Goal: Task Accomplishment & Management: Complete application form

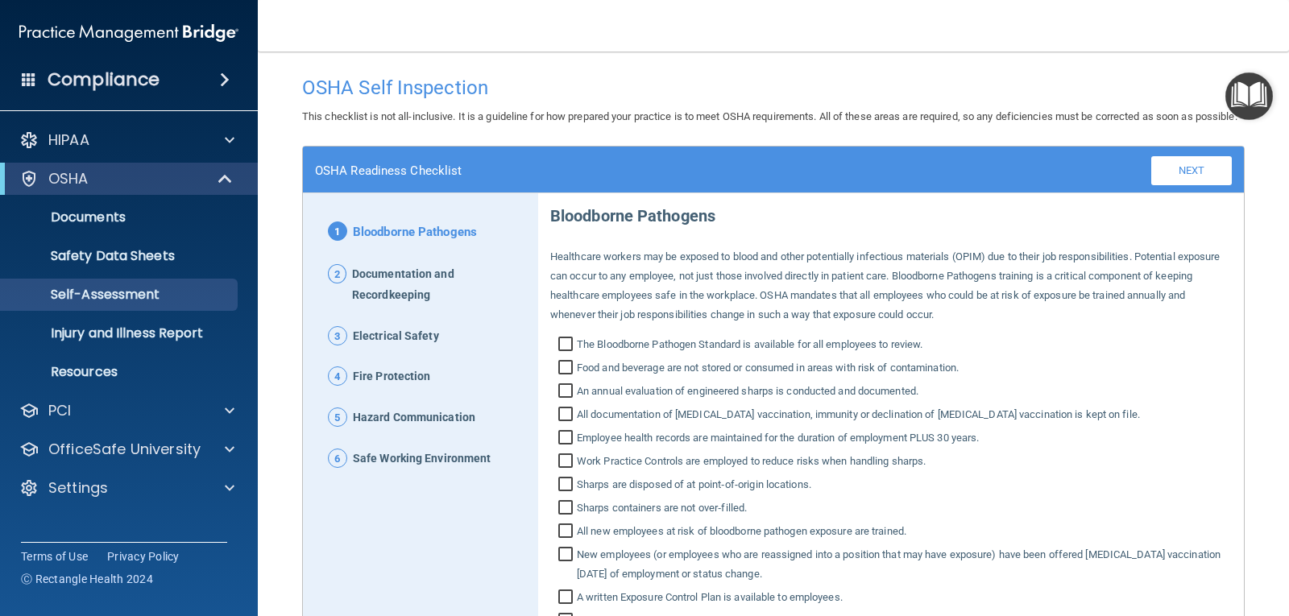
scroll to position [188, 0]
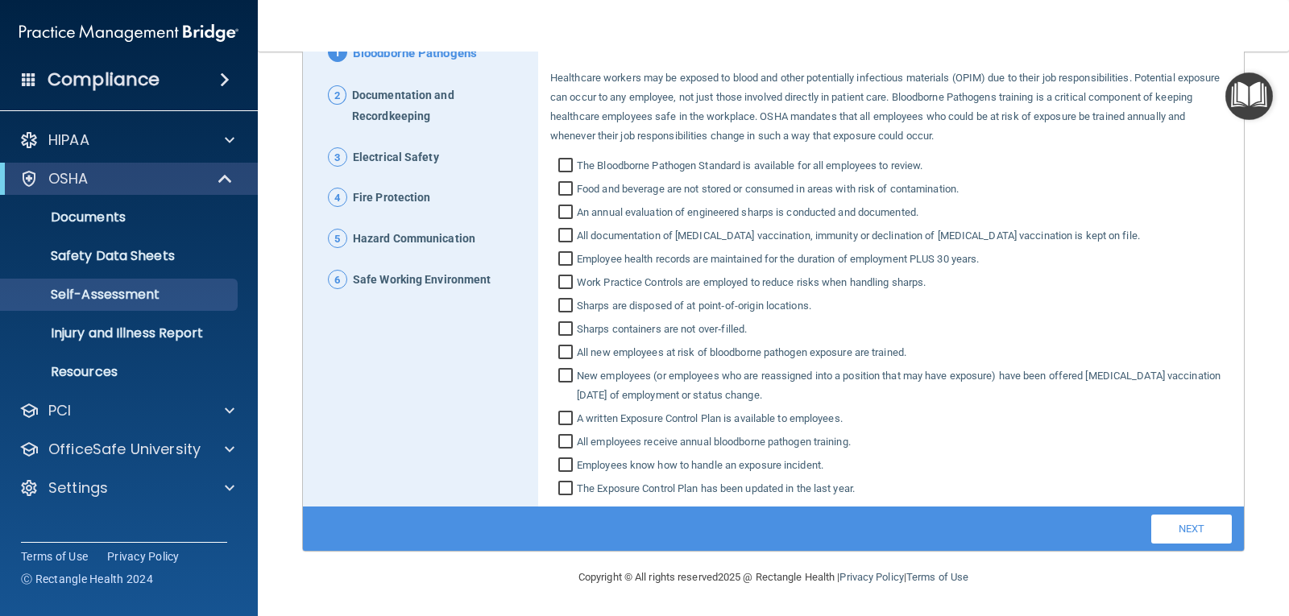
click at [562, 176] on input "The Bloodborne Pathogen Standard is available for all employees to review." at bounding box center [567, 168] width 19 height 16
checkbox input "true"
click at [562, 199] on input "Food and beverage are not stored or consumed in areas with risk of contaminatio…" at bounding box center [567, 191] width 19 height 16
checkbox input "true"
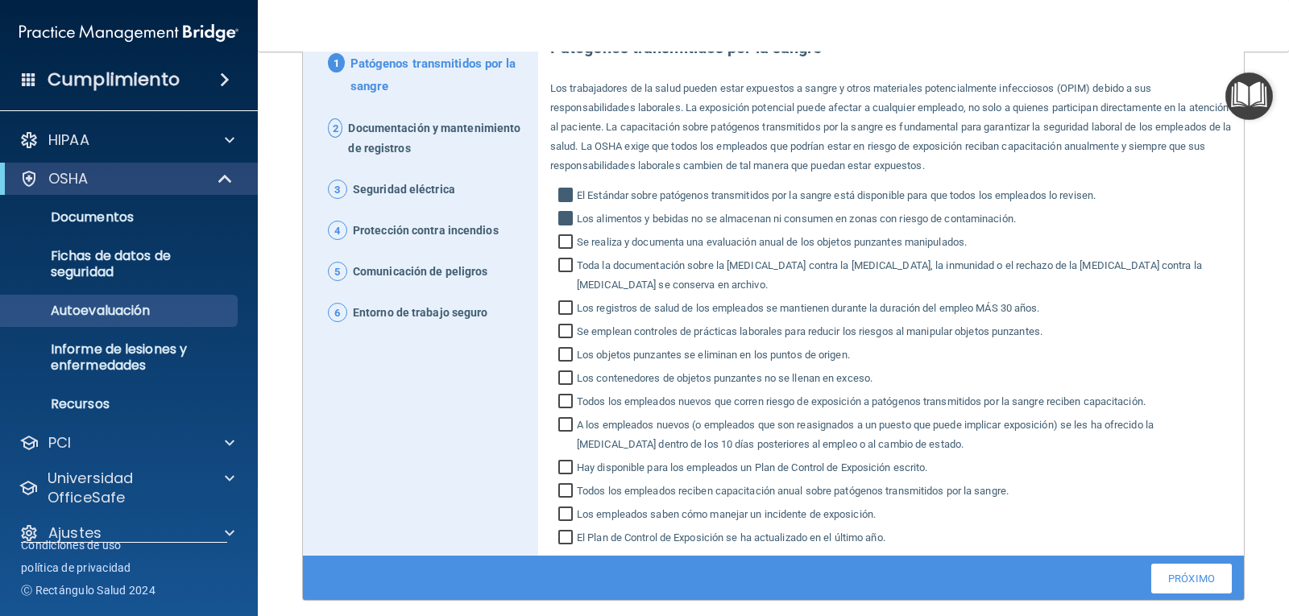
click at [559, 244] on input "Se realiza y documenta una evaluación anual de los objetos punzantes manipulado…" at bounding box center [567, 244] width 19 height 16
checkbox input "true"
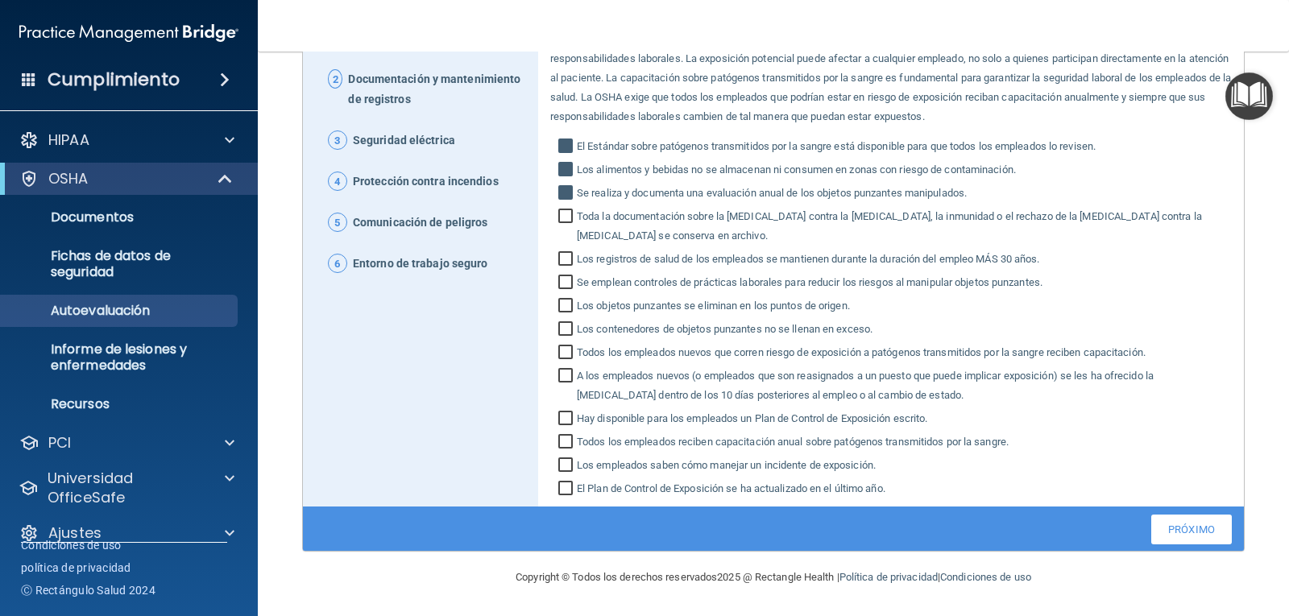
click at [564, 284] on input "Se emplean controles de prácticas laborales para reducir los riesgos al manipul…" at bounding box center [567, 284] width 19 height 16
checkbox input "true"
click at [564, 308] on input "Los objetos punzantes se eliminan en los puntos de origen." at bounding box center [567, 308] width 19 height 16
checkbox input "true"
click at [559, 335] on input "Los contenedores de objetos punzantes no se llenan en exceso." at bounding box center [567, 331] width 19 height 16
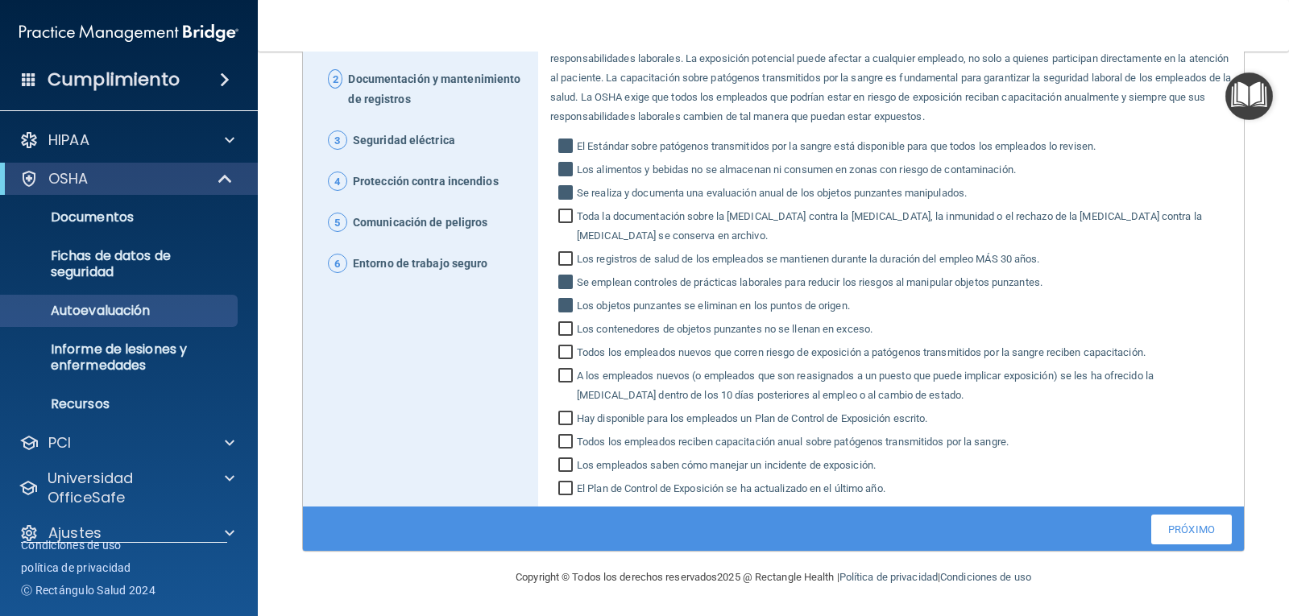
checkbox input "true"
click at [561, 351] on input "Todos los empleados nuevos que corren riesgo de exposición a patógenos transmit…" at bounding box center [567, 355] width 19 height 16
checkbox input "true"
click at [567, 379] on input "A los empleados nuevos (o empleados que son reasignados a un puesto que puede i…" at bounding box center [567, 387] width 19 height 35
checkbox input "true"
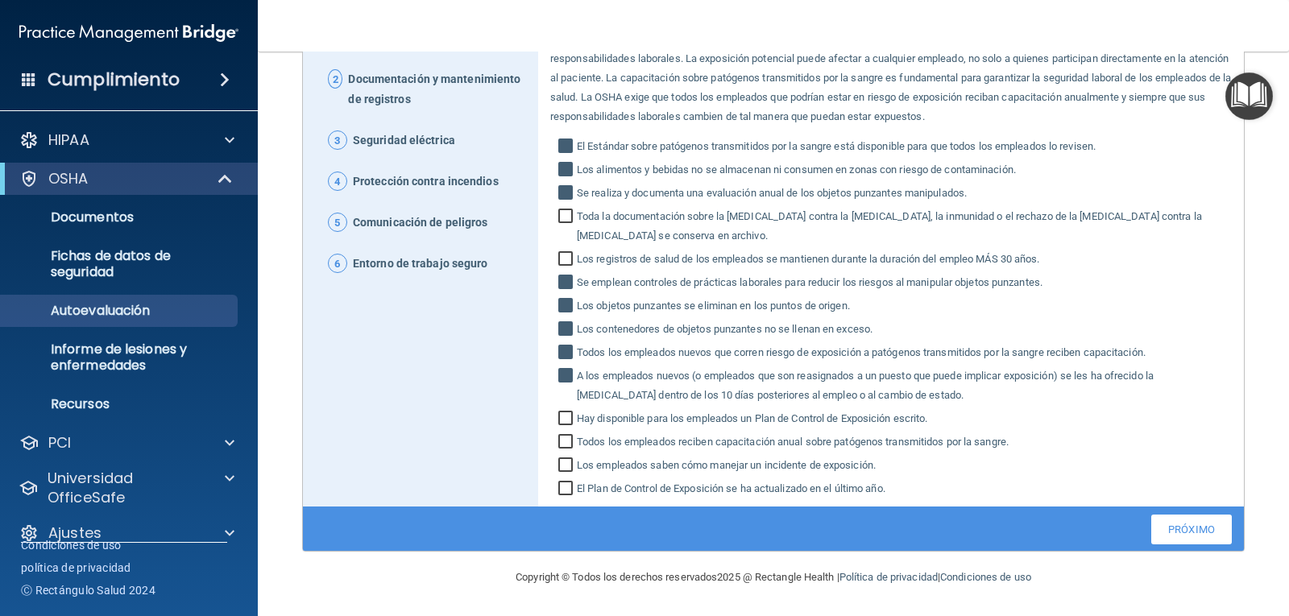
click at [561, 420] on input "Hay disponible para los empleados un Plan de Control de Exposición escrito." at bounding box center [567, 421] width 19 height 16
checkbox input "true"
click at [567, 443] on input "Todos los empleados reciben capacitación anual sobre patógenos transmitidos por…" at bounding box center [567, 444] width 19 height 16
checkbox input "true"
click at [560, 467] on input "Los empleados saben cómo manejar un incidente de exposición." at bounding box center [567, 467] width 19 height 16
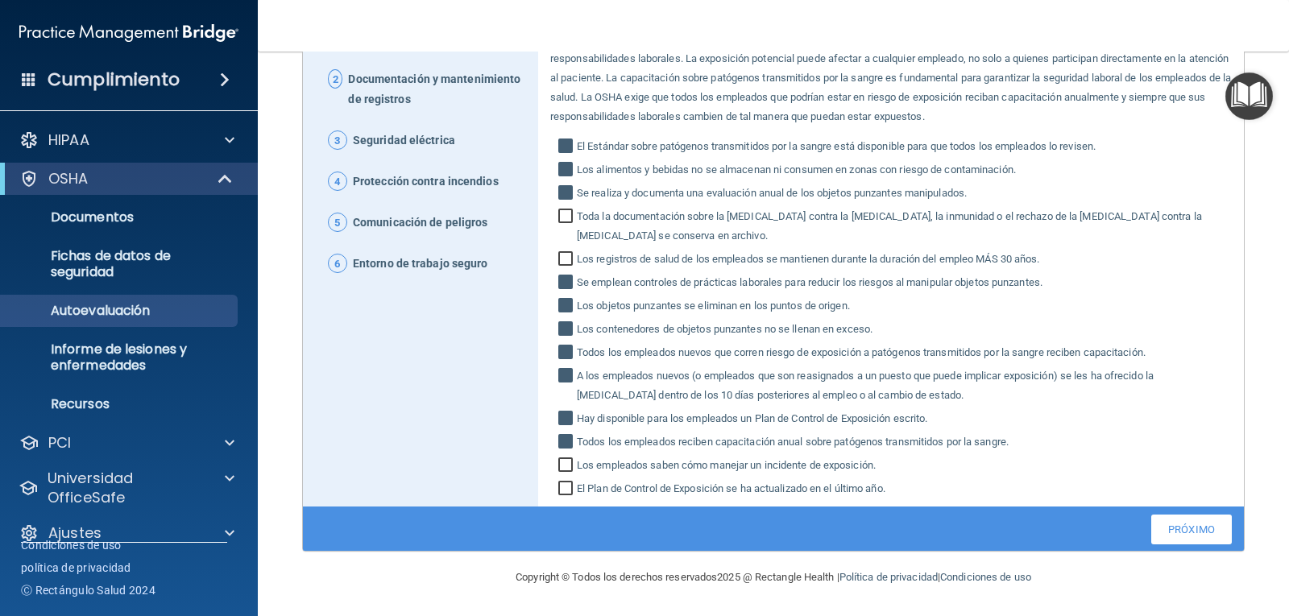
checkbox input "true"
click at [561, 488] on input "El Plan de Control de Exposición se ha actualizado en el último año." at bounding box center [567, 491] width 19 height 16
checkbox input "true"
click at [1180, 525] on font "Próximo" at bounding box center [1191, 530] width 47 height 12
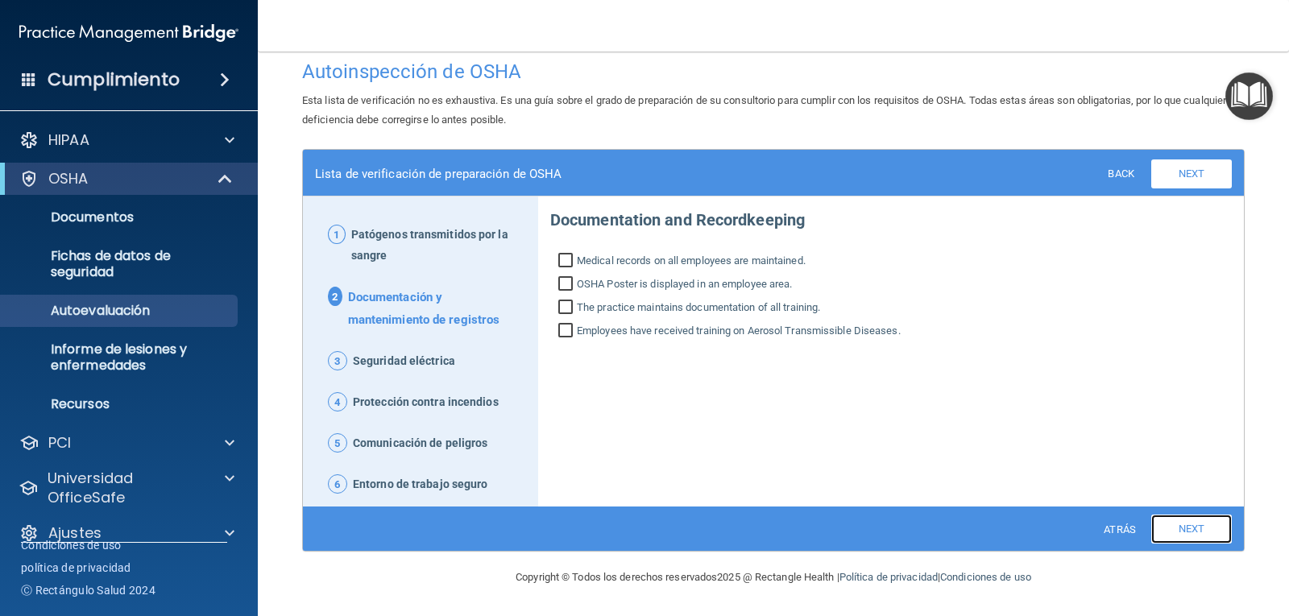
scroll to position [16, 0]
click at [561, 283] on input "El cartel de OSHA se muestra en un área de empleados." at bounding box center [567, 286] width 19 height 16
checkbox input "true"
click at [562, 309] on input "La práctica mantiene documentación de toda la capacitación." at bounding box center [567, 309] width 19 height 16
checkbox input "true"
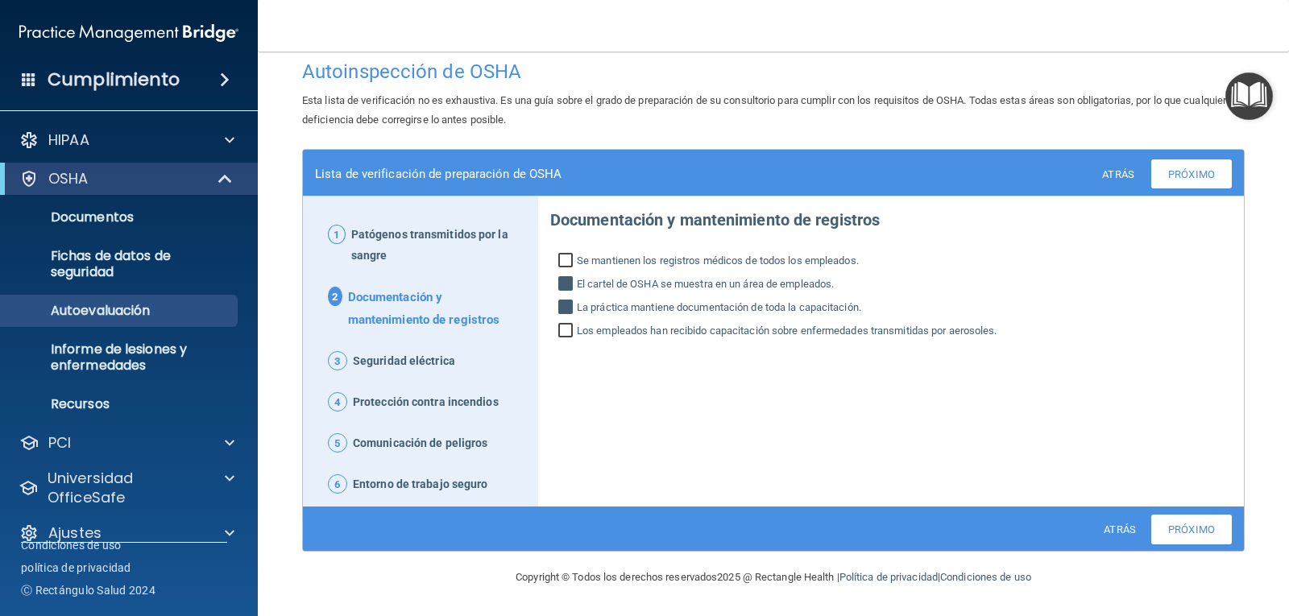
click at [560, 331] on input "Los empleados han recibido capacitación sobre enfermedades transmitidas por aer…" at bounding box center [567, 333] width 19 height 16
checkbox input "true"
click at [1178, 531] on font "Próximo" at bounding box center [1191, 530] width 47 height 12
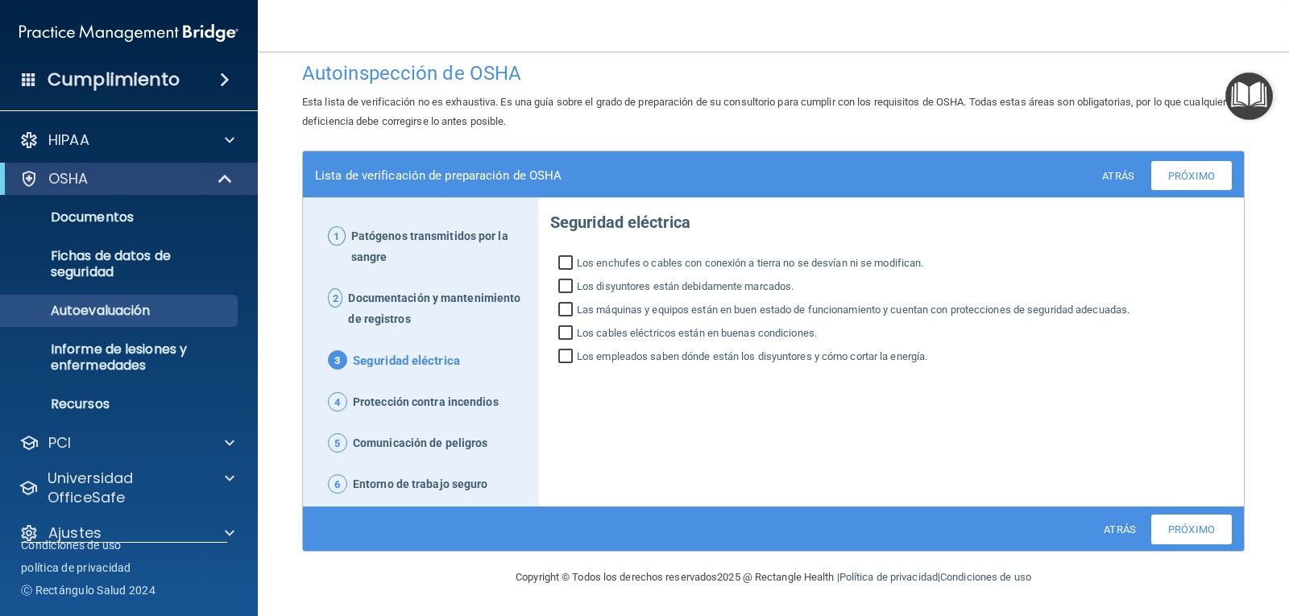
click at [566, 263] on input "Los enchufes o cables con conexión a tierra no se desvían ni se modifican." at bounding box center [567, 265] width 19 height 16
checkbox input "true"
click at [560, 288] on input "Los disyuntores están debidamente marcados." at bounding box center [567, 288] width 19 height 16
checkbox input "true"
click at [561, 307] on input "Las máquinas y equipos están en buen estado de funcionamiento y cuentan con pro…" at bounding box center [567, 312] width 19 height 16
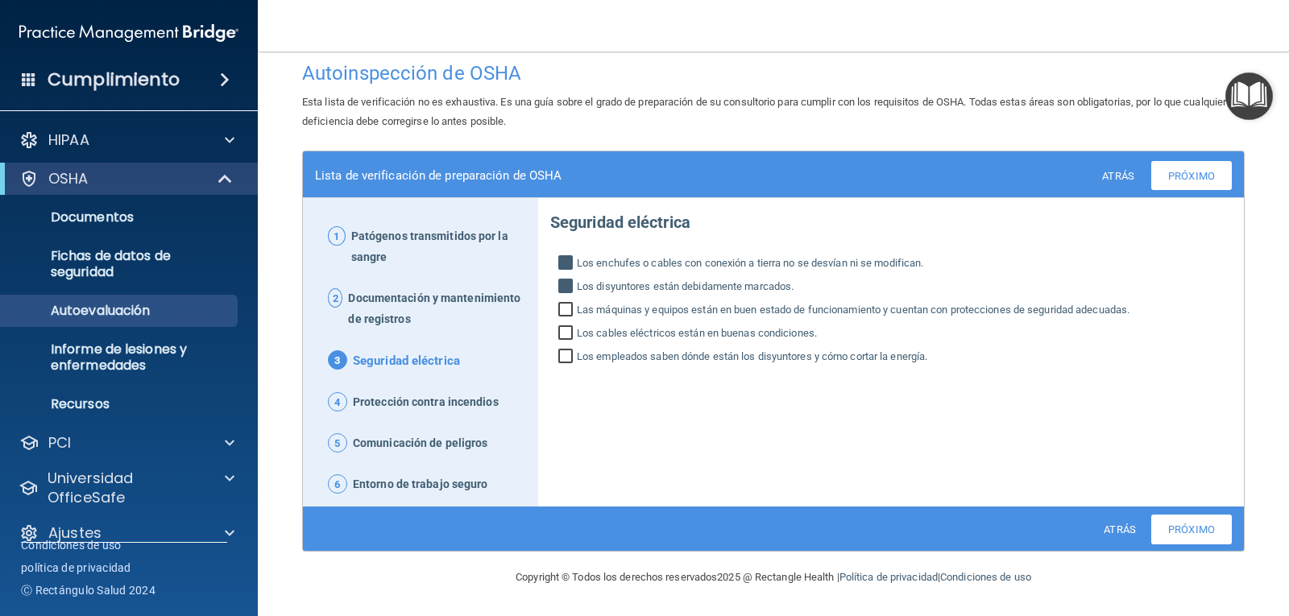
checkbox input "true"
click at [560, 333] on input "Los cables eléctricos están en buenas condiciones." at bounding box center [567, 335] width 19 height 16
checkbox input "true"
click at [562, 359] on input "Los empleados saben dónde están los disyuntores y cómo cortar la energía." at bounding box center [567, 359] width 19 height 16
checkbox input "true"
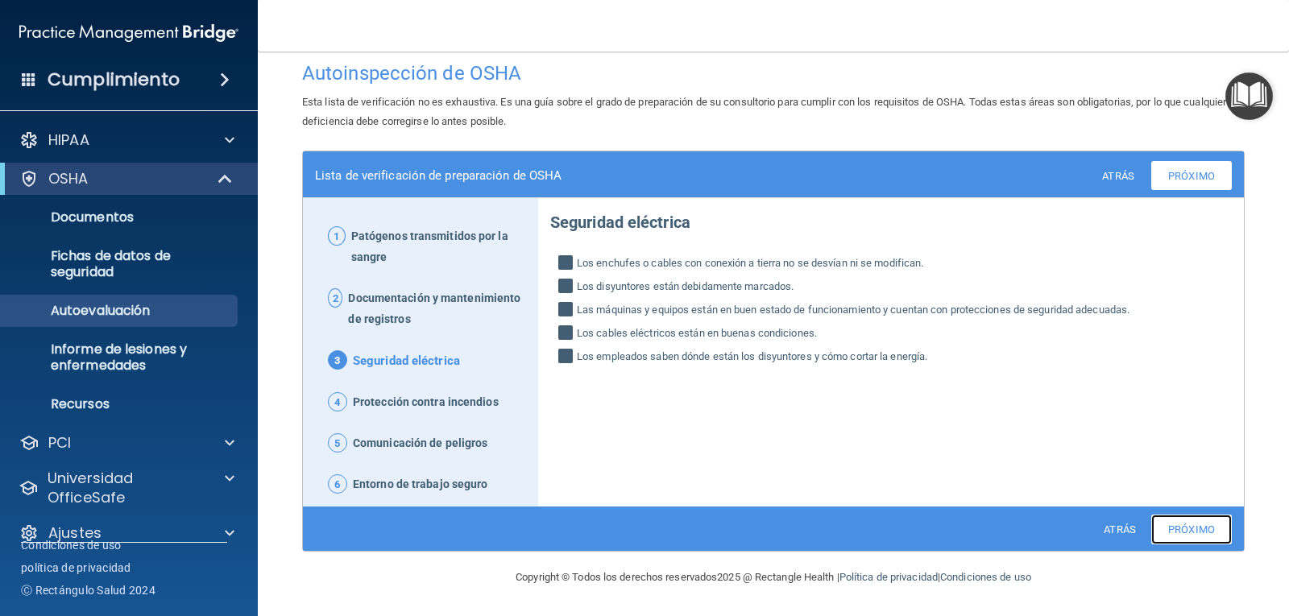
click at [1185, 534] on font "Próximo" at bounding box center [1191, 530] width 47 height 12
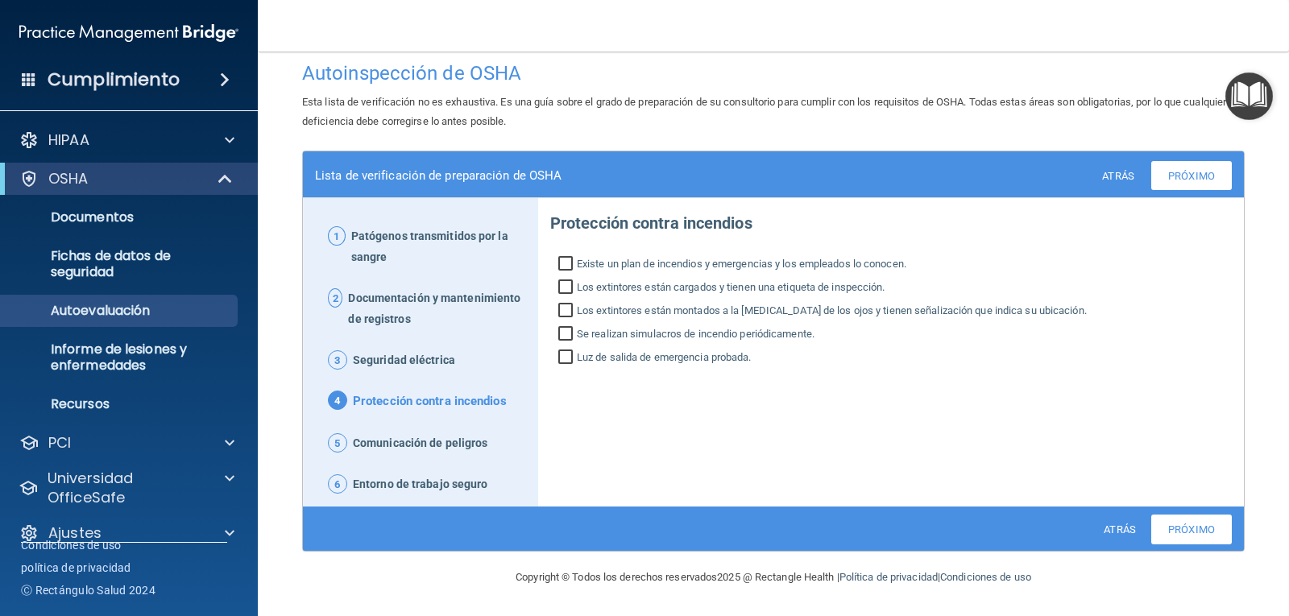
click at [564, 266] on input "Existe un plan de incendios y emergencias y los empleados lo conocen." at bounding box center [567, 266] width 19 height 16
checkbox input "true"
click at [558, 286] on input "Los extintores están cargados y tienen una etiqueta de inspección." at bounding box center [567, 289] width 19 height 16
checkbox input "true"
click at [563, 313] on input "Los extintores están montados a la [MEDICAL_DATA] de los ojos y tienen señaliza…" at bounding box center [567, 313] width 19 height 16
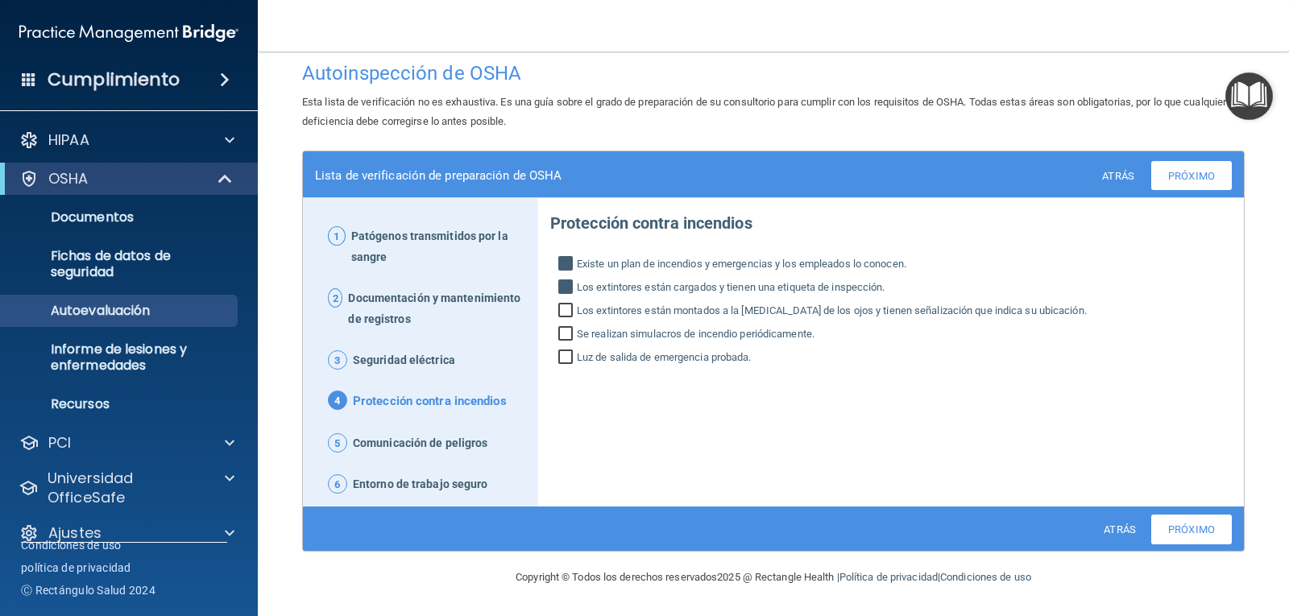
checkbox input "true"
click at [561, 338] on input "Se realizan simulacros de incendio periódicamente." at bounding box center [567, 336] width 19 height 16
checkbox input "true"
click at [558, 364] on input "Luz de salida de emergencia probada." at bounding box center [567, 359] width 19 height 16
checkbox input "true"
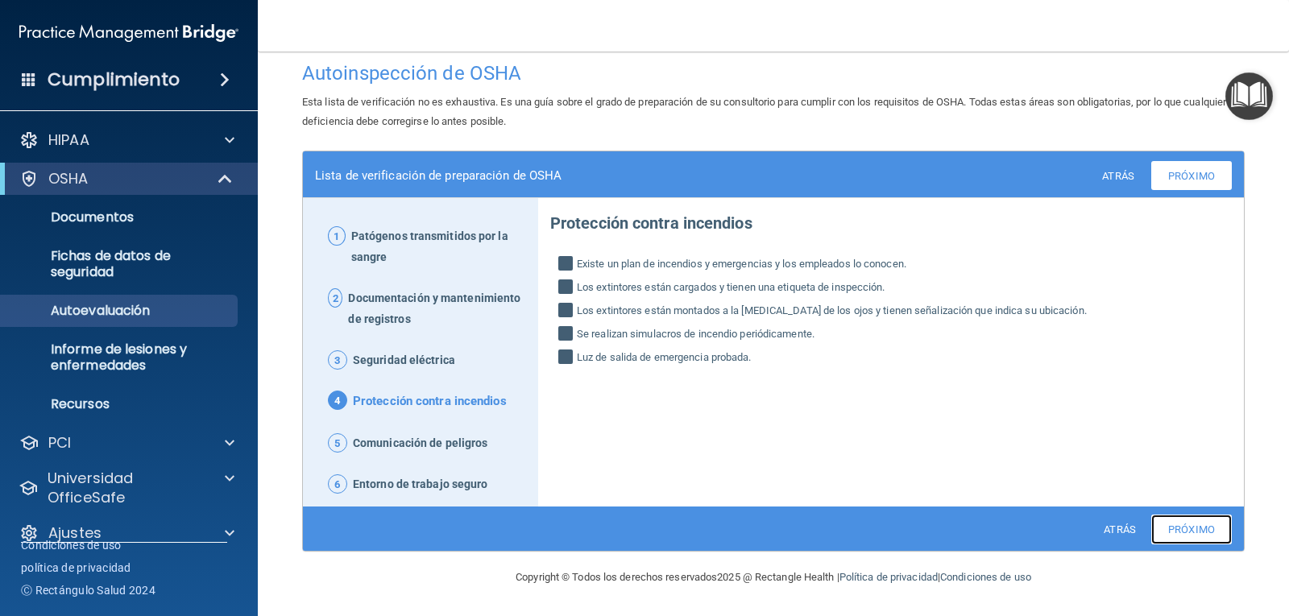
click at [1191, 529] on font "Próximo" at bounding box center [1191, 530] width 47 height 12
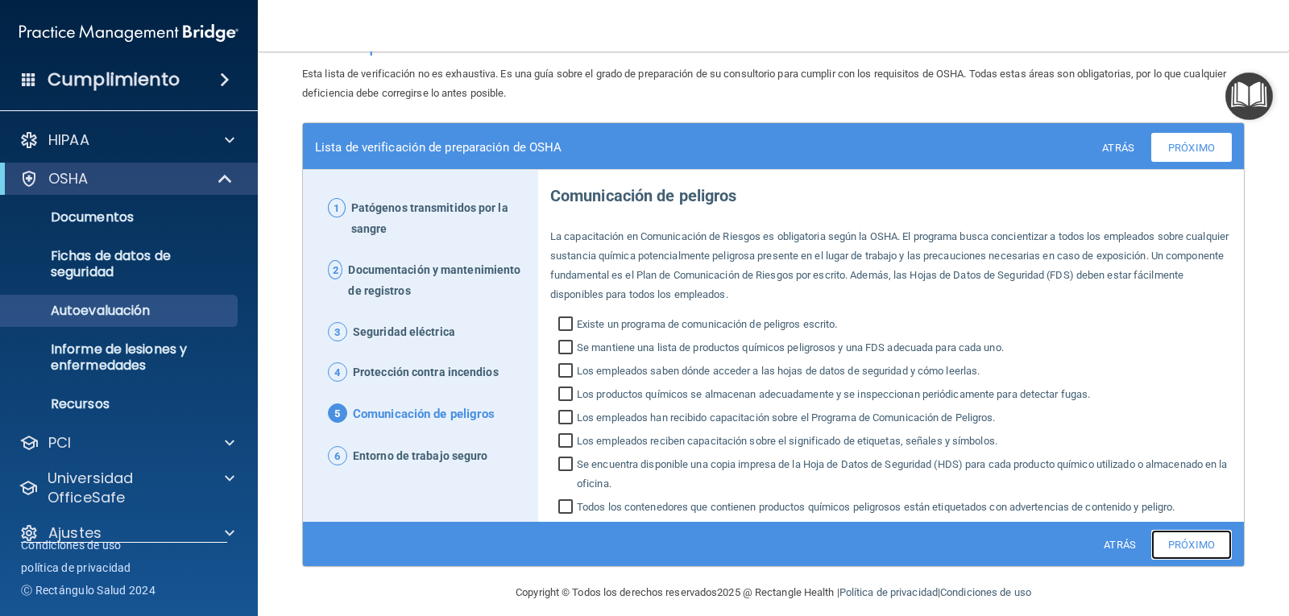
scroll to position [58, 0]
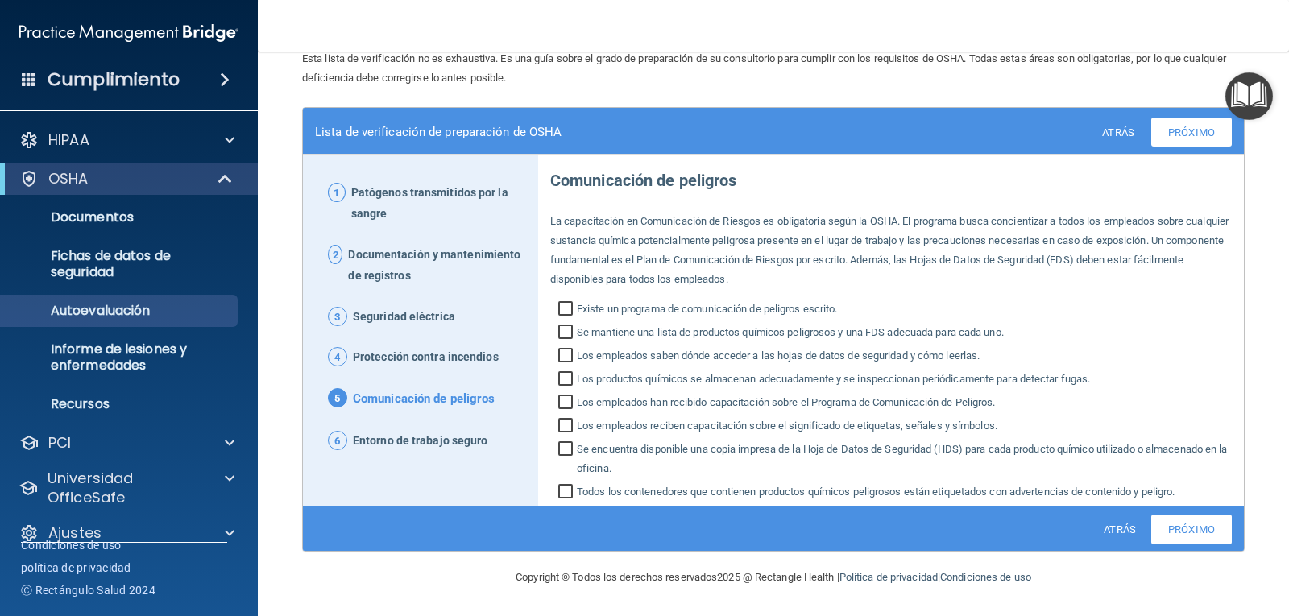
click at [567, 307] on input "Existe un programa de comunicación de peligros escrito." at bounding box center [567, 311] width 19 height 16
checkbox input "true"
click at [567, 330] on input "Se mantiene una lista de productos químicos peligrosos y una FDS adecuada para …" at bounding box center [567, 334] width 19 height 16
checkbox input "true"
click at [558, 354] on input "Los empleados saben dónde acceder a las hojas de datos de seguridad y cómo leer…" at bounding box center [567, 358] width 19 height 16
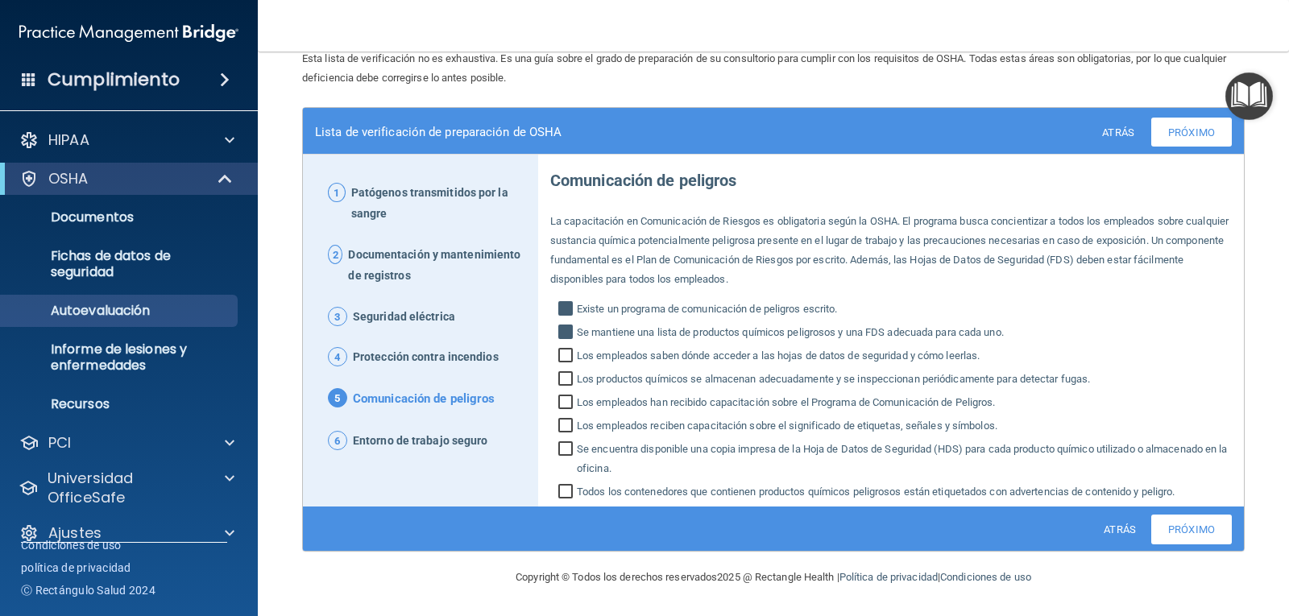
checkbox input "true"
click at [560, 379] on input "Los productos químicos se almacenan adecuadamente y se inspeccionan periódicame…" at bounding box center [567, 381] width 19 height 16
checkbox input "true"
click at [562, 396] on input "Los empleados han recibido capacitación sobre el Programa de Comunicación de Pe…" at bounding box center [567, 404] width 19 height 16
checkbox input "true"
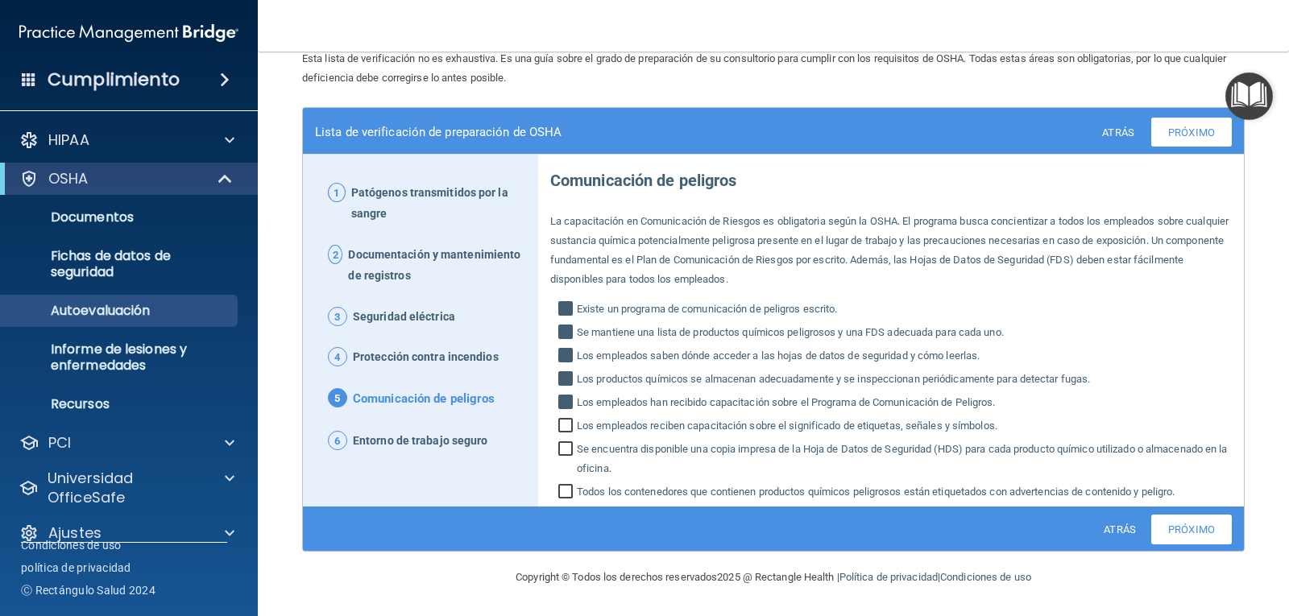
click at [554, 425] on label "Los empleados reciben capacitación sobre el significado de etiquetas, señales y…" at bounding box center [891, 426] width 682 height 19
click at [558, 425] on input "Los empleados reciben capacitación sobre el significado de etiquetas, señales y…" at bounding box center [567, 428] width 19 height 16
checkbox input "true"
click at [562, 449] on input "Se encuentra disponible una copia impresa de la Hoja de Datos de Seguridad (HDS…" at bounding box center [567, 460] width 19 height 35
checkbox input "true"
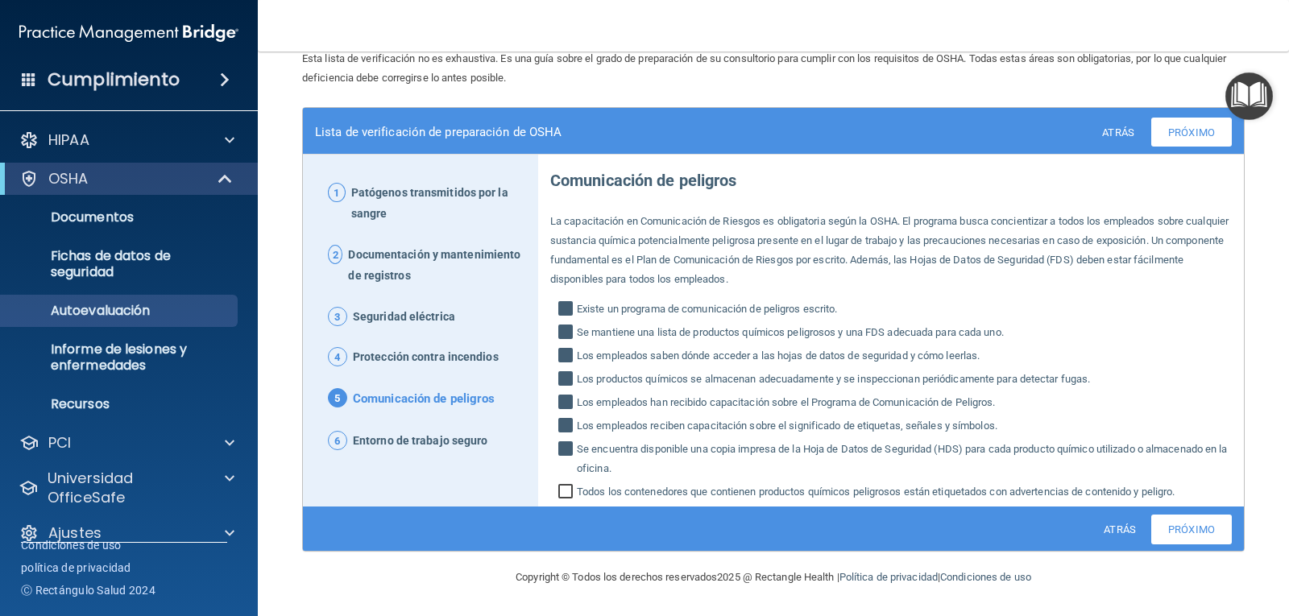
click at [561, 492] on input "Todos los contenedores que contienen productos químicos peligrosos están etique…" at bounding box center [567, 494] width 19 height 16
checkbox input "true"
click at [1182, 533] on font "Próximo" at bounding box center [1191, 530] width 47 height 12
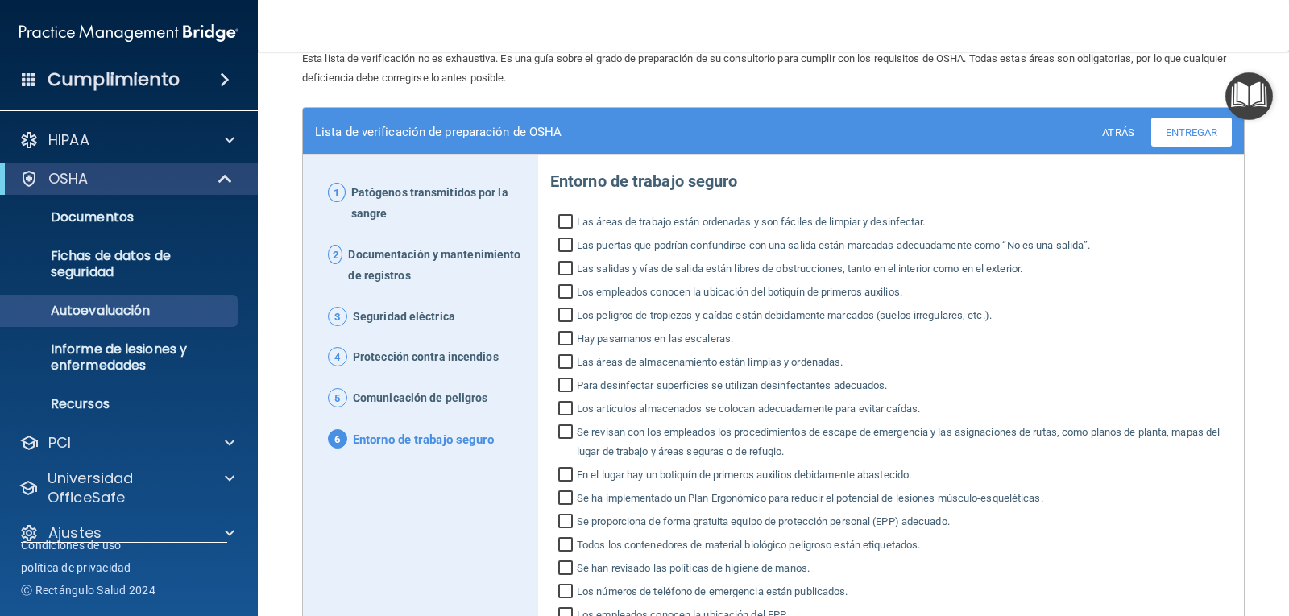
click at [562, 225] on input "Las áreas de trabajo están ordenadas y son fáciles de limpiar y desinfectar." at bounding box center [567, 224] width 19 height 16
checkbox input "true"
click at [560, 245] on input "Las puertas que podrían confundirse con una salida están marcadas adecuadamente…" at bounding box center [567, 247] width 19 height 16
checkbox input "true"
click at [565, 270] on input "Las salidas y vías de salida están libres de obstrucciones, tanto en el interio…" at bounding box center [567, 271] width 19 height 16
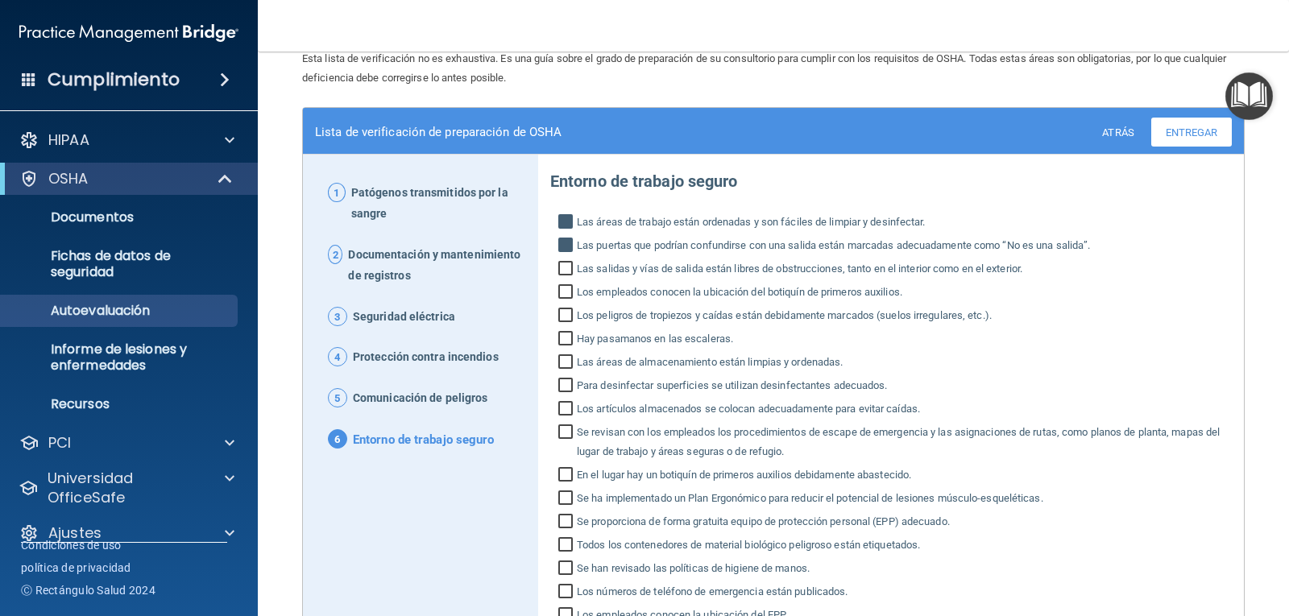
checkbox input "true"
click at [565, 294] on input "Los empleados conocen la ubicación del botiquín de primeros auxilios." at bounding box center [567, 294] width 19 height 16
checkbox input "true"
click at [562, 311] on input "Los peligros de tropiezos y caídas están debidamente marcados (suelos irregular…" at bounding box center [567, 317] width 19 height 16
checkbox input "true"
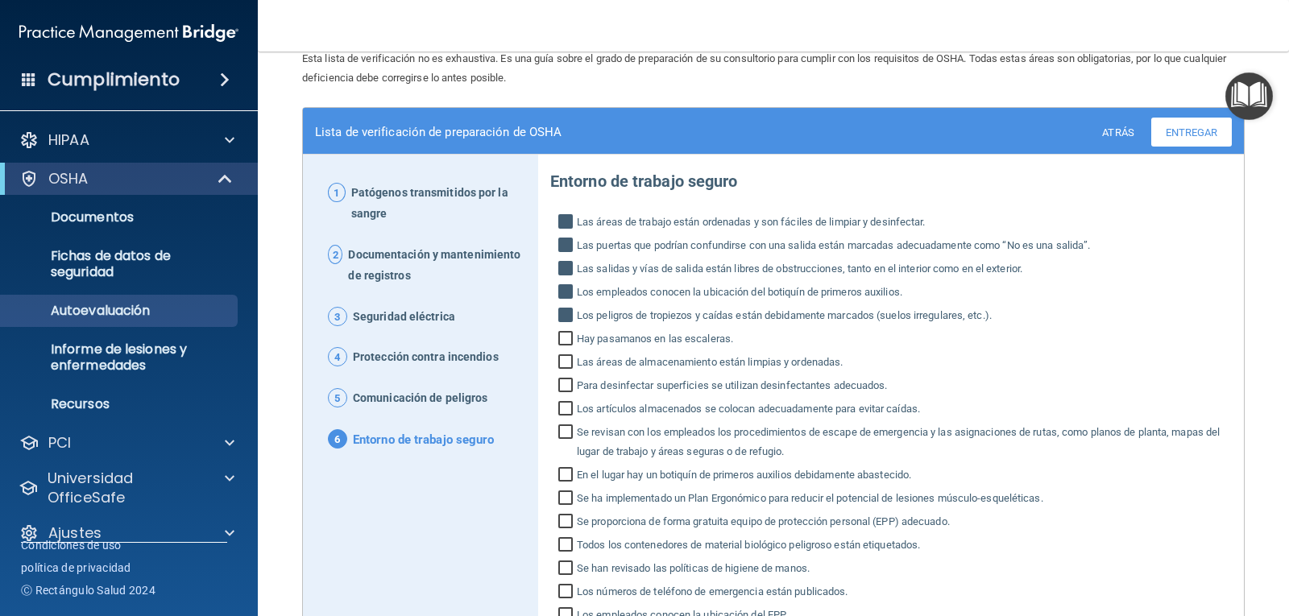
click at [562, 338] on input "Hay pasamanos en las escaleras." at bounding box center [567, 341] width 19 height 16
checkbox input "true"
click at [565, 358] on input "Las áreas de almacenamiento están limpias y ordenadas." at bounding box center [567, 364] width 19 height 16
checkbox input "true"
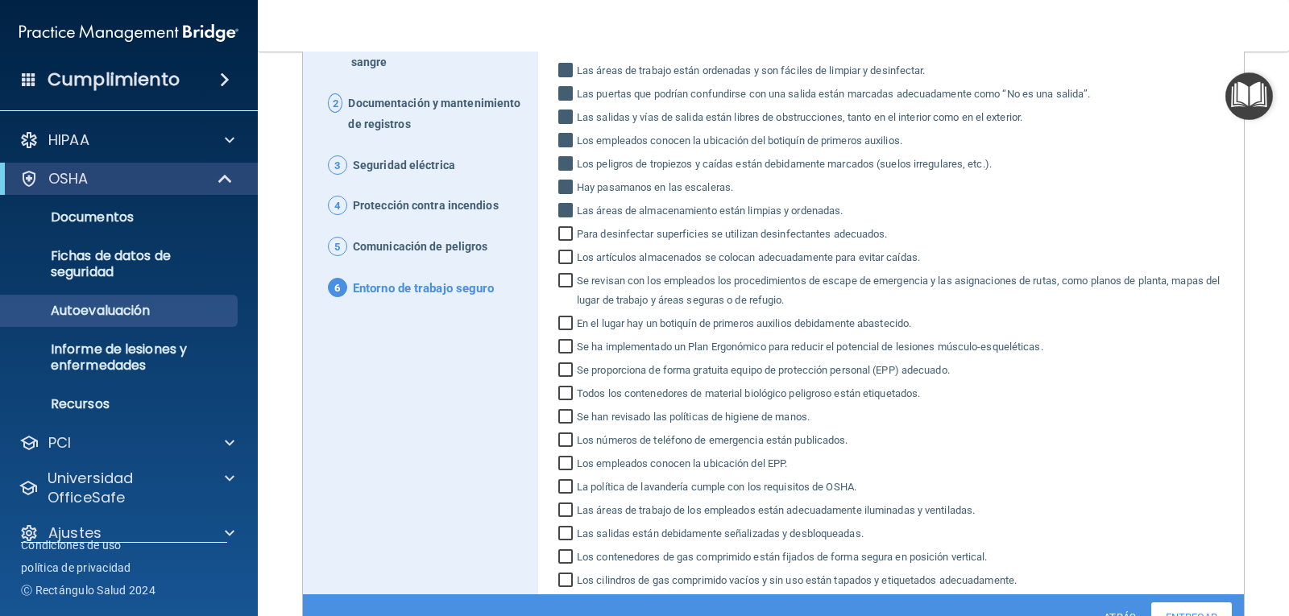
scroll to position [246, 0]
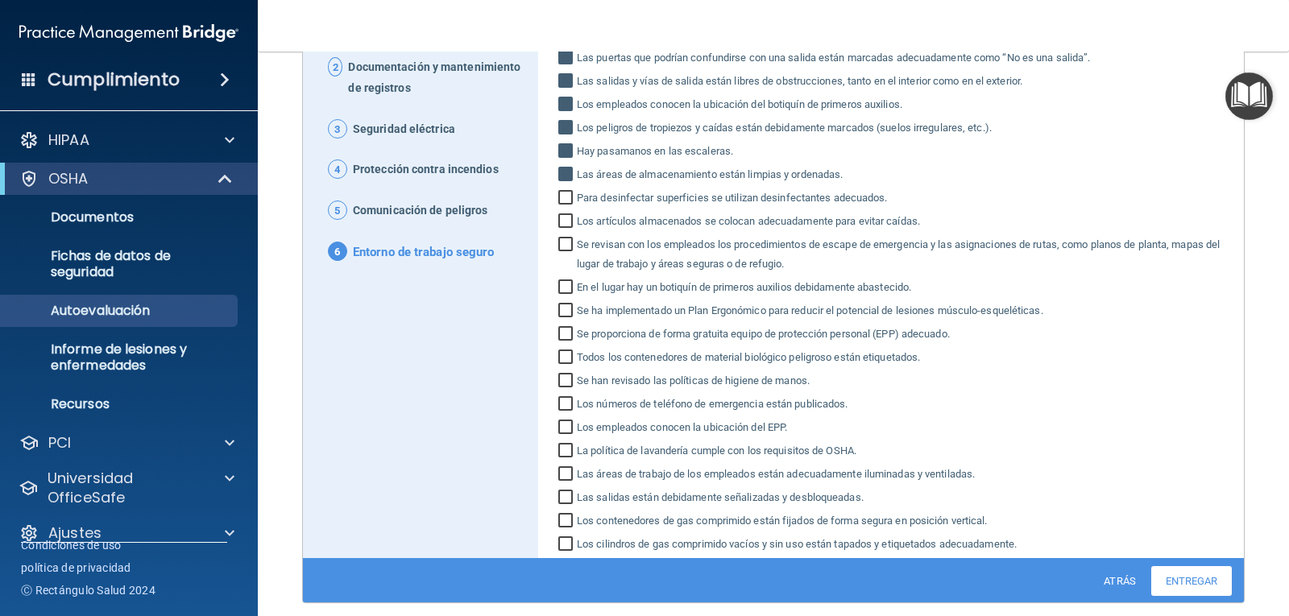
click at [560, 196] on input "Para desinfectar superficies se utilizan desinfectantes adecuados." at bounding box center [567, 200] width 19 height 16
checkbox input "true"
click at [566, 222] on input "Los artículos almacenados se colocan adecuadamente para evitar caídas." at bounding box center [567, 223] width 19 height 16
checkbox input "true"
click at [562, 247] on input "Se revisan con los empleados los procedimientos de escape de emergencia y las a…" at bounding box center [567, 256] width 19 height 35
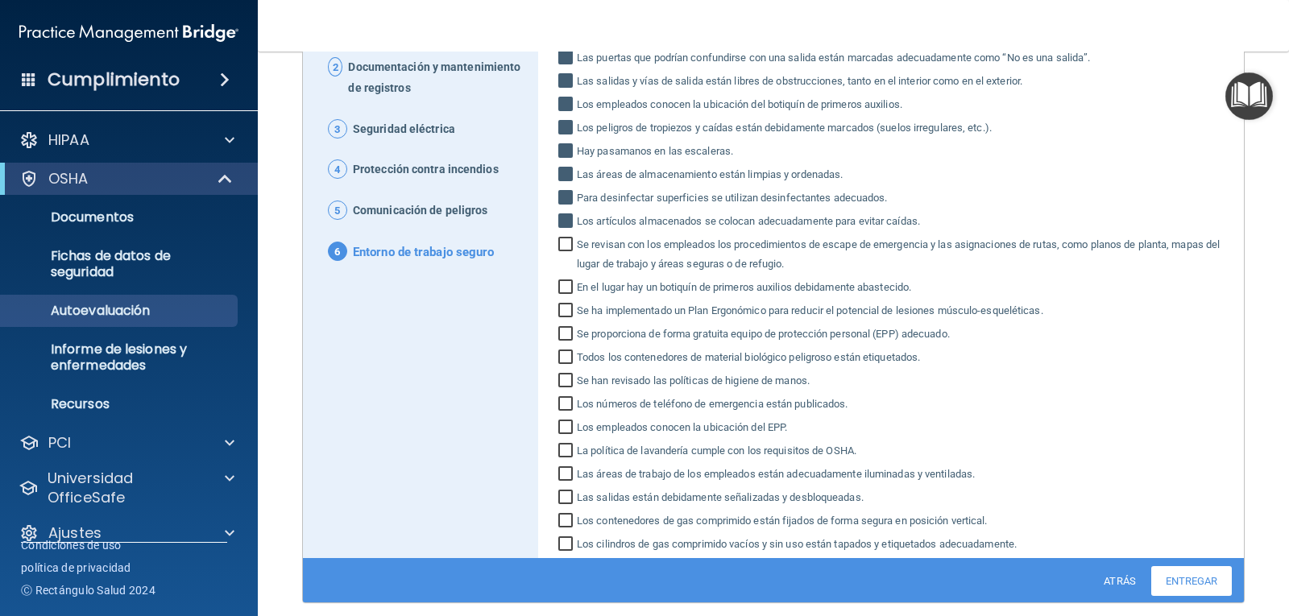
checkbox input "true"
click at [561, 281] on input "En el lugar hay un botiquín de primeros auxilios debidamente abastecido." at bounding box center [567, 289] width 19 height 16
checkbox input "true"
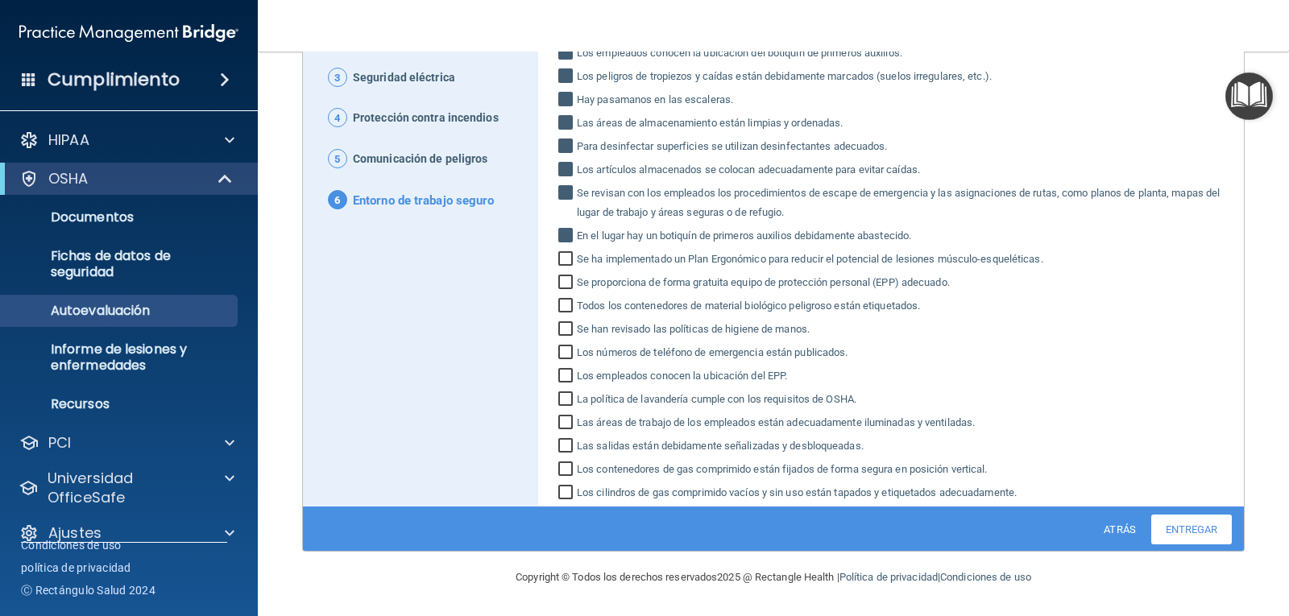
click at [562, 259] on input "Se ha implementado un Plan Ergonómico para reducir el potencial de lesiones mús…" at bounding box center [567, 261] width 19 height 16
checkbox input "true"
click at [565, 283] on input "Se proporciona de forma gratuita equipo de protección personal (EPP) adecuado." at bounding box center [567, 284] width 19 height 16
checkbox input "true"
click at [560, 309] on input "Todos los contenedores de material biológico peligroso están etiquetados." at bounding box center [567, 308] width 19 height 16
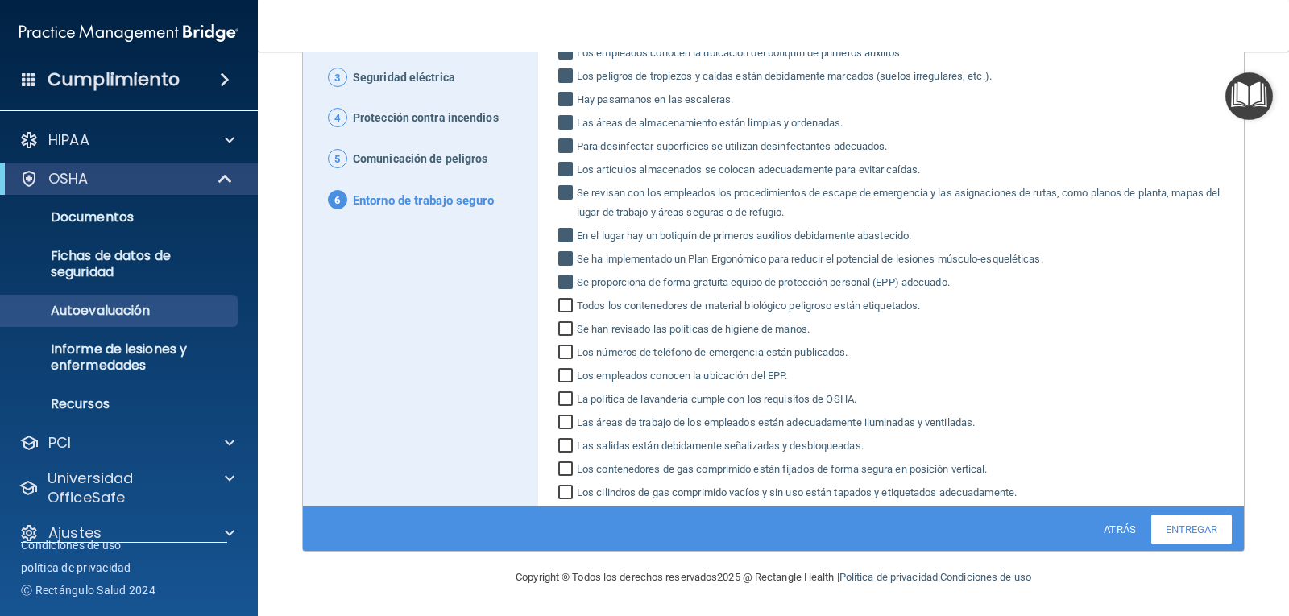
checkbox input "true"
click at [562, 324] on input "Se han revisado las políticas de higiene de manos." at bounding box center [567, 331] width 19 height 16
checkbox input "true"
click at [564, 350] on input "Los números de teléfono de emergencia están publicados." at bounding box center [567, 355] width 19 height 16
checkbox input "true"
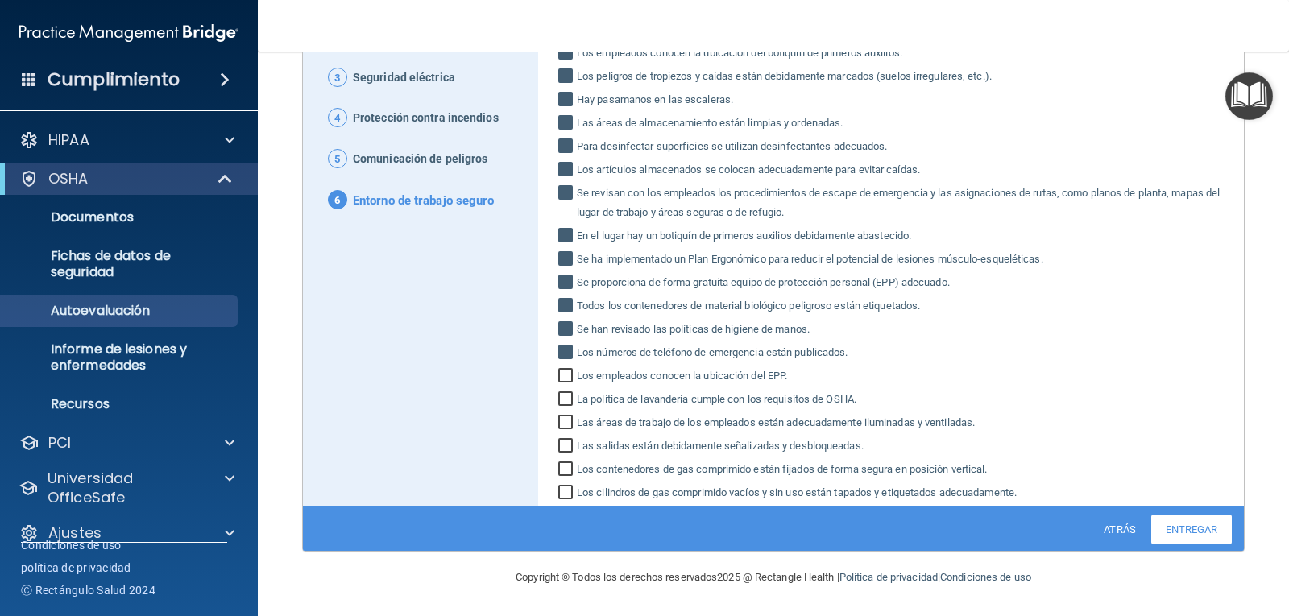
click at [562, 376] on input "Los empleados conocen la ubicación del EPP." at bounding box center [567, 378] width 19 height 16
checkbox input "true"
click at [565, 401] on input "La política de lavandería cumple con los requisitos de OSHA." at bounding box center [567, 401] width 19 height 16
checkbox input "true"
click at [562, 421] on input "Las áreas de trabajo de los empleados están adecuadamente iluminadas y ventilad…" at bounding box center [567, 425] width 19 height 16
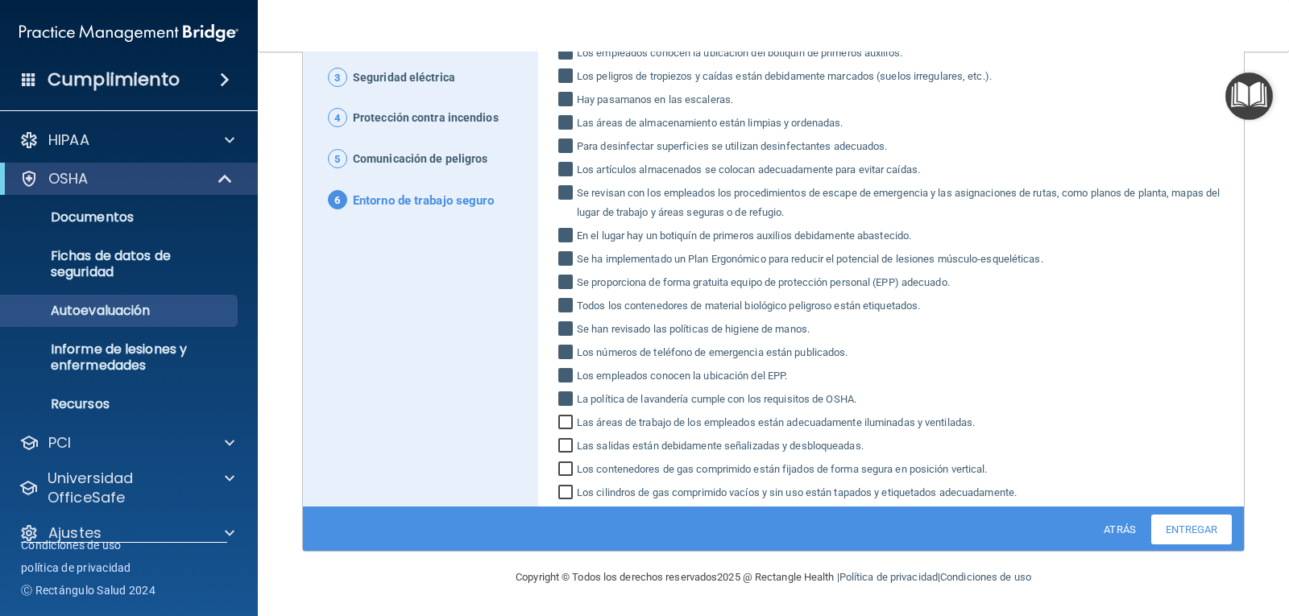
checkbox input "true"
click at [562, 448] on input "Las salidas están debidamente señalizadas y desbloqueadas." at bounding box center [567, 448] width 19 height 16
checkbox input "true"
click at [562, 467] on input "Los contenedores de gas comprimido están fijados de forma segura en posición ve…" at bounding box center [567, 471] width 19 height 16
checkbox input "true"
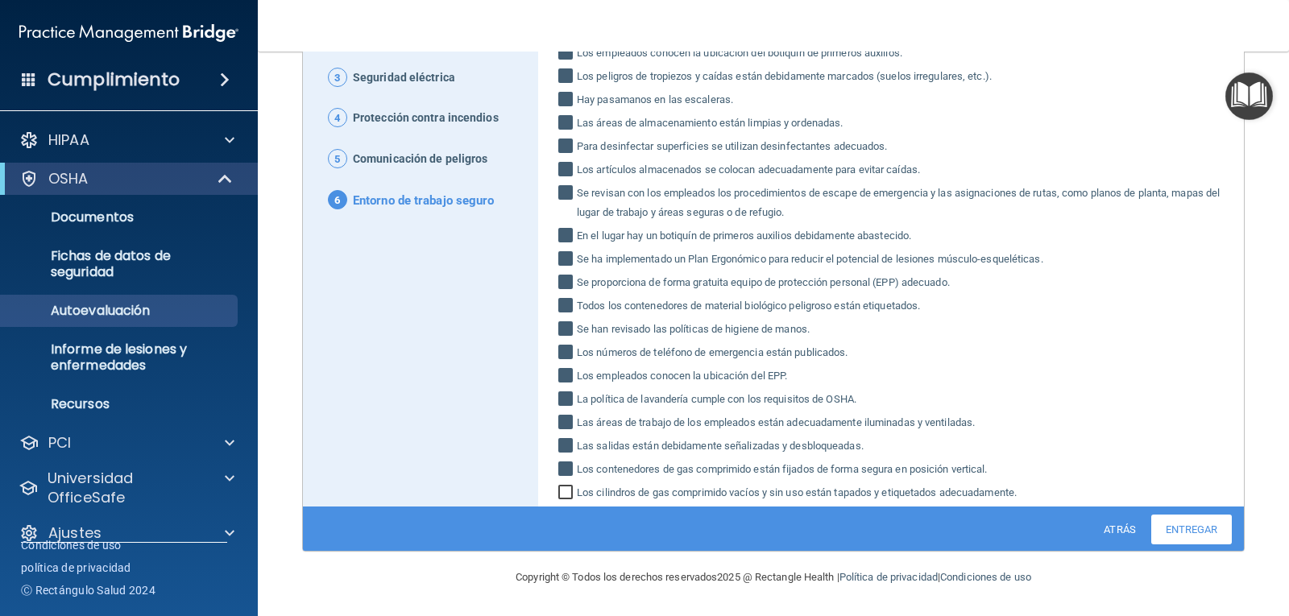
click at [567, 493] on input "Los cilindros de gas comprimido vacíos y sin uso están tapados y etiquetados ad…" at bounding box center [567, 495] width 19 height 16
checkbox input "true"
click at [1184, 529] on font "Entregar" at bounding box center [1192, 530] width 52 height 12
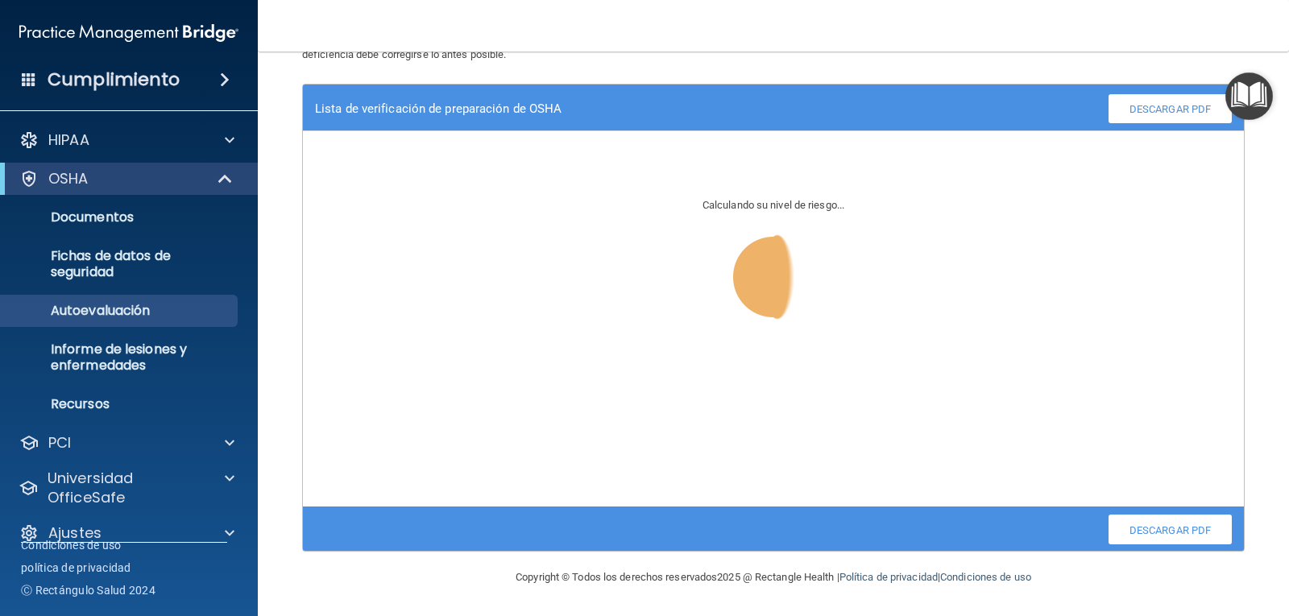
scroll to position [81, 0]
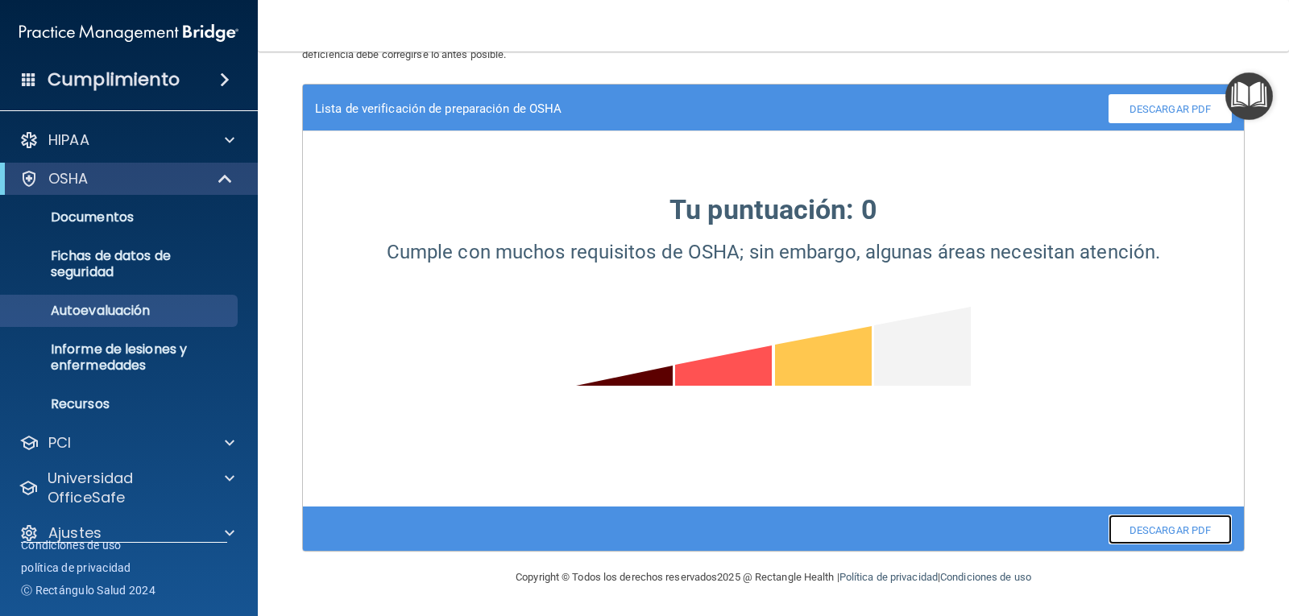
click at [1177, 530] on font "Descargar PDF" at bounding box center [1170, 530] width 81 height 12
click at [105, 360] on font "Informe de lesiones y enfermedades" at bounding box center [119, 357] width 136 height 35
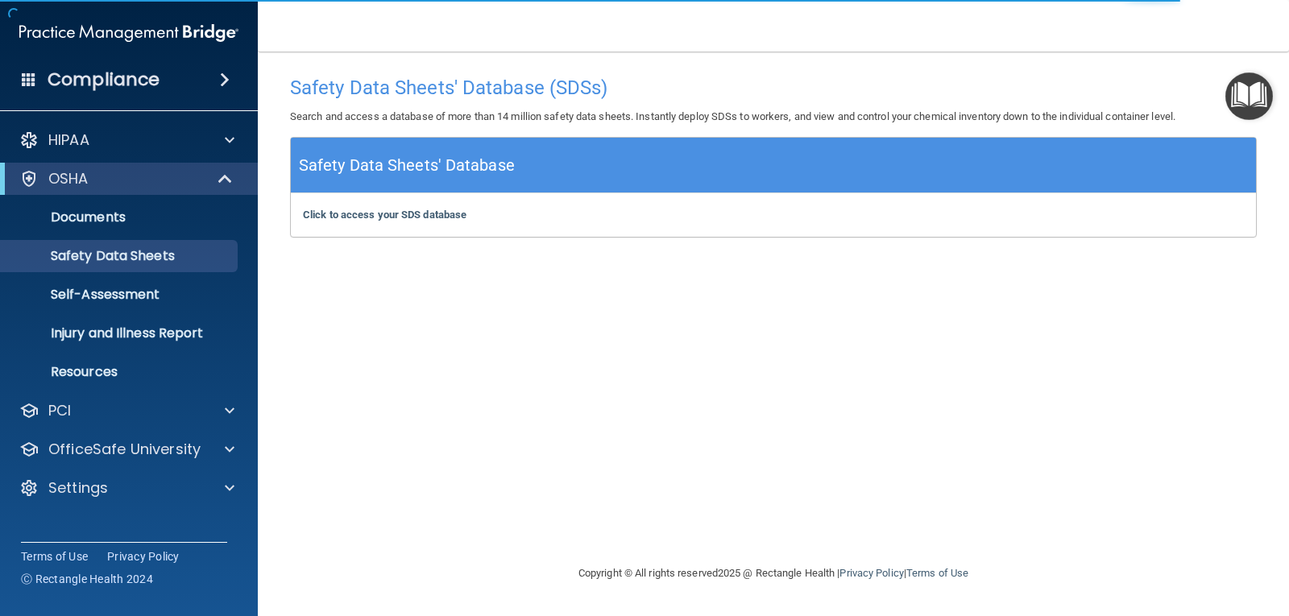
click at [416, 165] on h5 "Safety Data Sheets' Database" at bounding box center [407, 165] width 216 height 28
click at [412, 218] on b "Click to access your SDS database" at bounding box center [385, 215] width 164 height 12
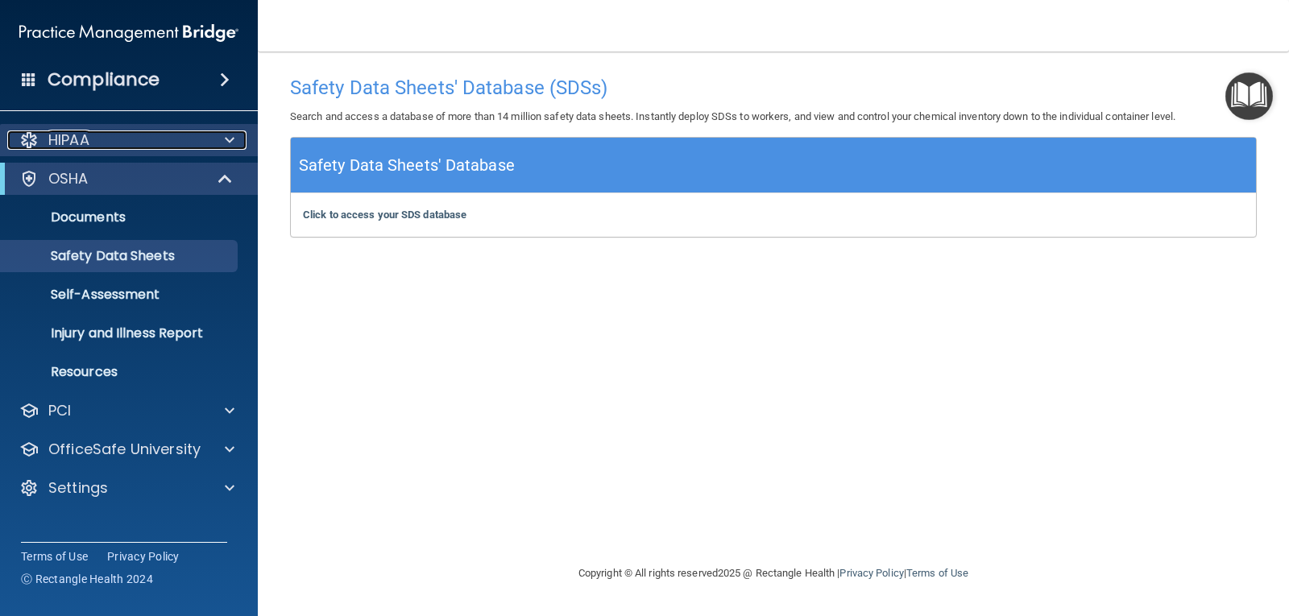
click at [110, 136] on div "HIPAA" at bounding box center [107, 140] width 200 height 19
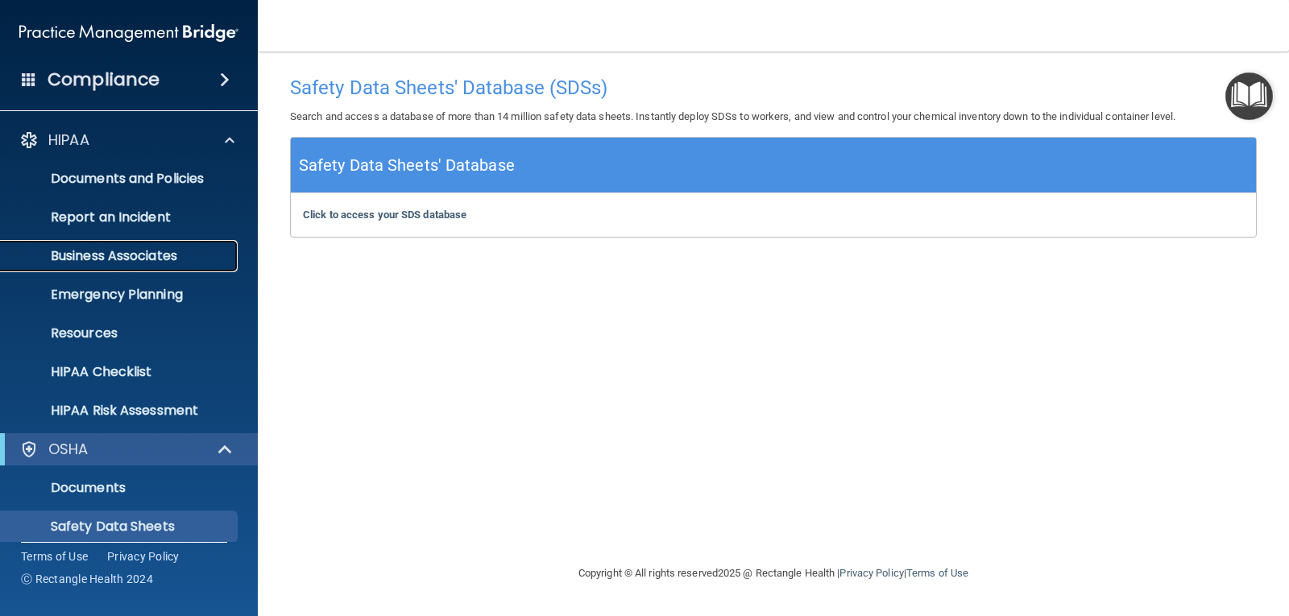
click at [145, 251] on p "Business Associates" at bounding box center [120, 256] width 220 height 16
